Goal: Transaction & Acquisition: Purchase product/service

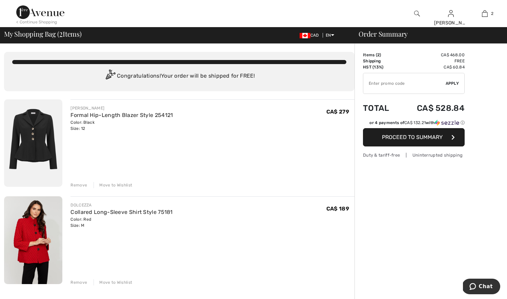
click at [116, 184] on div "Move to Wishlist" at bounding box center [113, 185] width 39 height 6
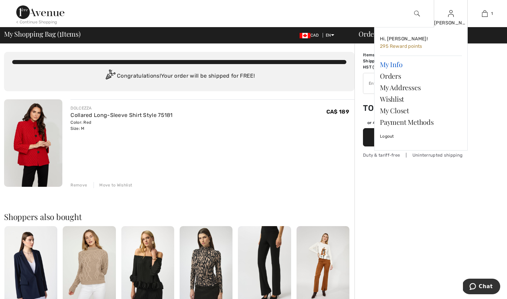
click at [399, 66] on link "My Info" at bounding box center [421, 65] width 82 height 12
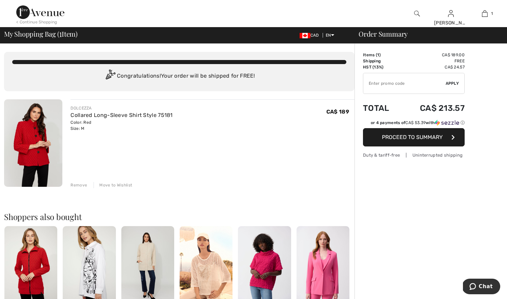
click at [43, 13] on img at bounding box center [40, 12] width 48 height 14
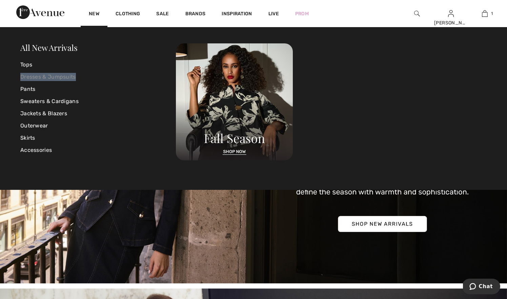
click at [49, 77] on link "Dresses & Jumpsuits" at bounding box center [98, 77] width 156 height 12
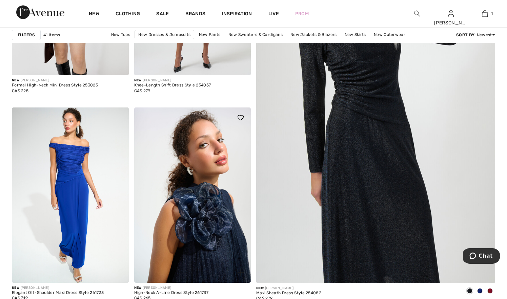
scroll to position [197, 0]
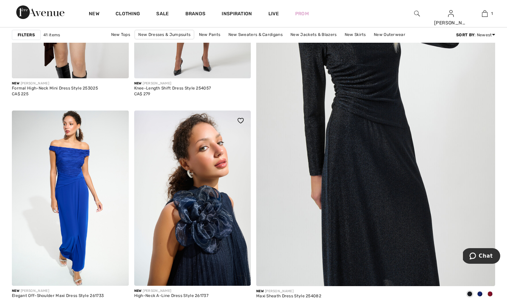
click at [153, 143] on img at bounding box center [192, 198] width 117 height 175
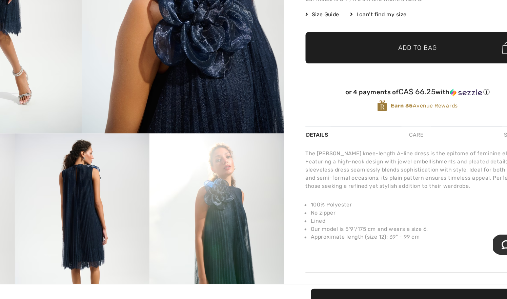
scroll to position [97, 0]
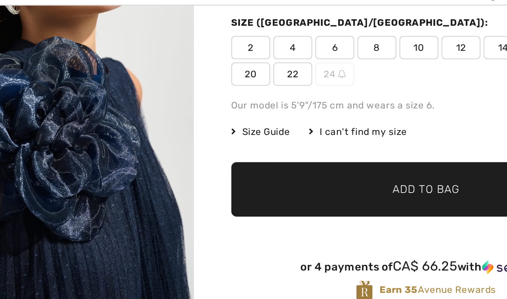
click at [322, 66] on div "High-neck A-line Dress Style 261737 CA$ 265 Color: Midnight Blue Size (CA/[GEOG…" at bounding box center [407, 65] width 170 height 203
click at [355, 79] on div "I can't find my size" at bounding box center [376, 82] width 43 height 6
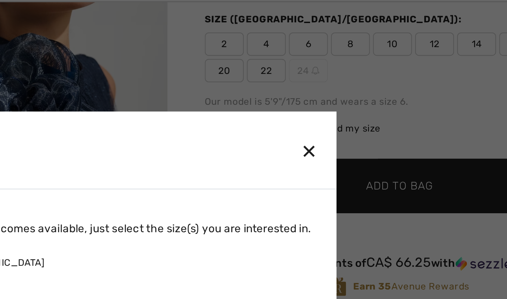
click at [364, 85] on div "✕" at bounding box center [367, 92] width 7 height 14
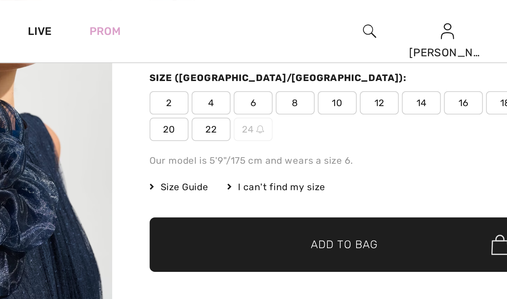
scroll to position [98, 0]
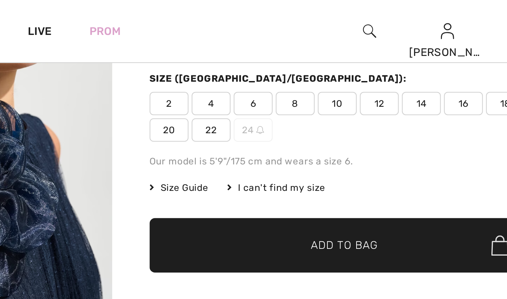
click at [322, 67] on div "Our model is 5'9"/175 cm and wears a size 6." at bounding box center [407, 70] width 170 height 6
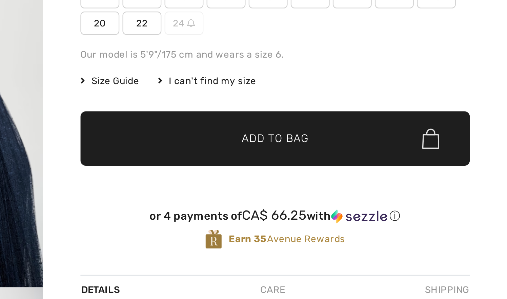
click at [322, 79] on span "Size Guide" at bounding box center [334, 82] width 25 height 6
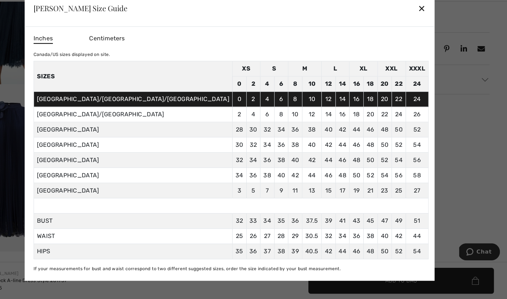
scroll to position [319, 0]
click at [376, 64] on div at bounding box center [253, 149] width 507 height 299
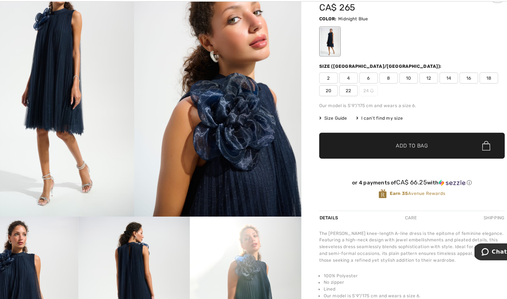
scroll to position [49, 0]
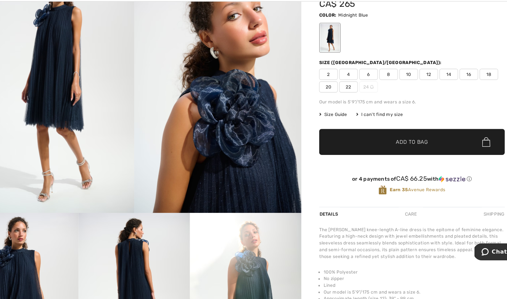
click at [413, 89] on span "12" at bounding box center [421, 94] width 17 height 10
